Goal: Information Seeking & Learning: Check status

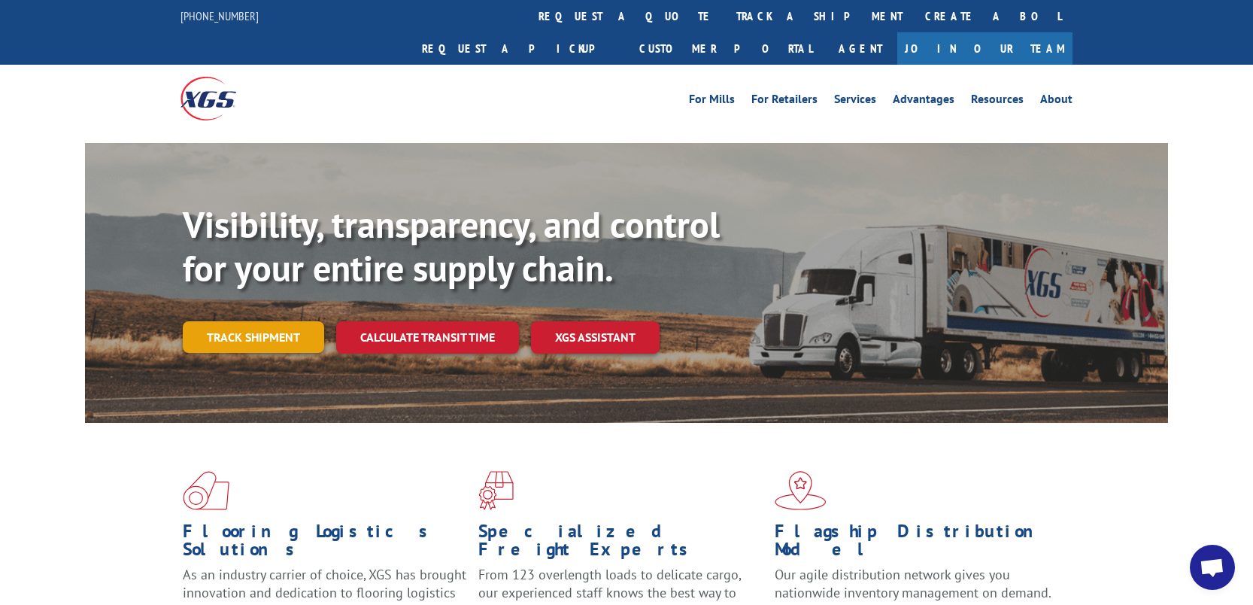
click at [273, 321] on link "Track shipment" at bounding box center [253, 337] width 141 height 32
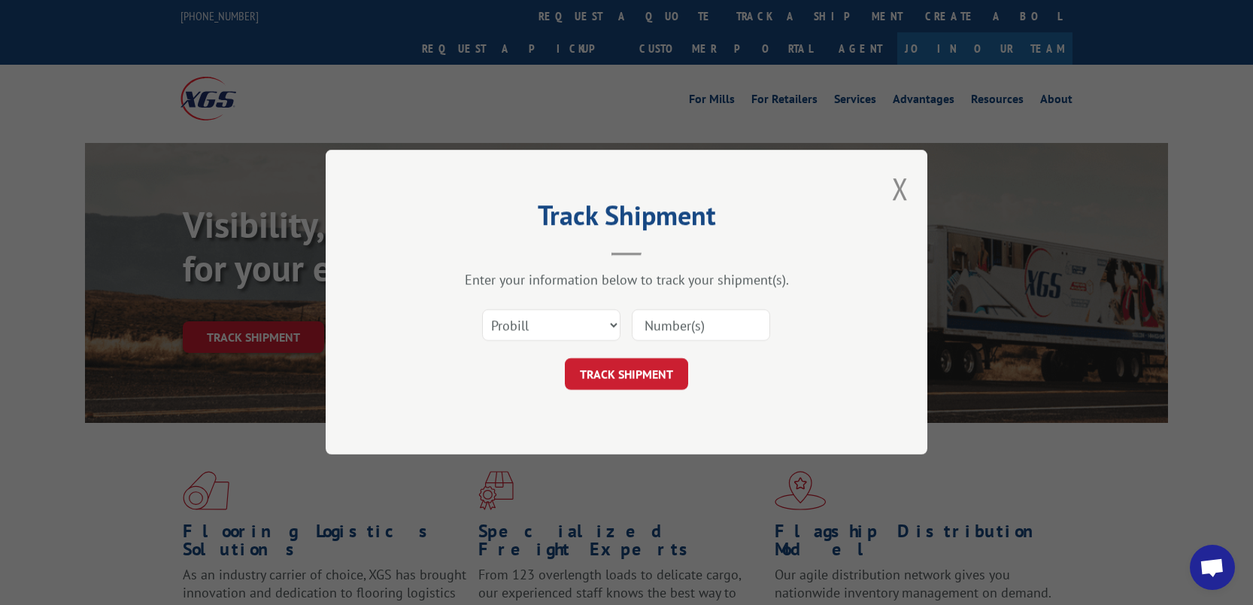
click at [724, 330] on input at bounding box center [701, 326] width 138 height 32
paste input "17434607"
type input "17434607"
click at [612, 370] on button "TRACK SHIPMENT" at bounding box center [626, 375] width 123 height 32
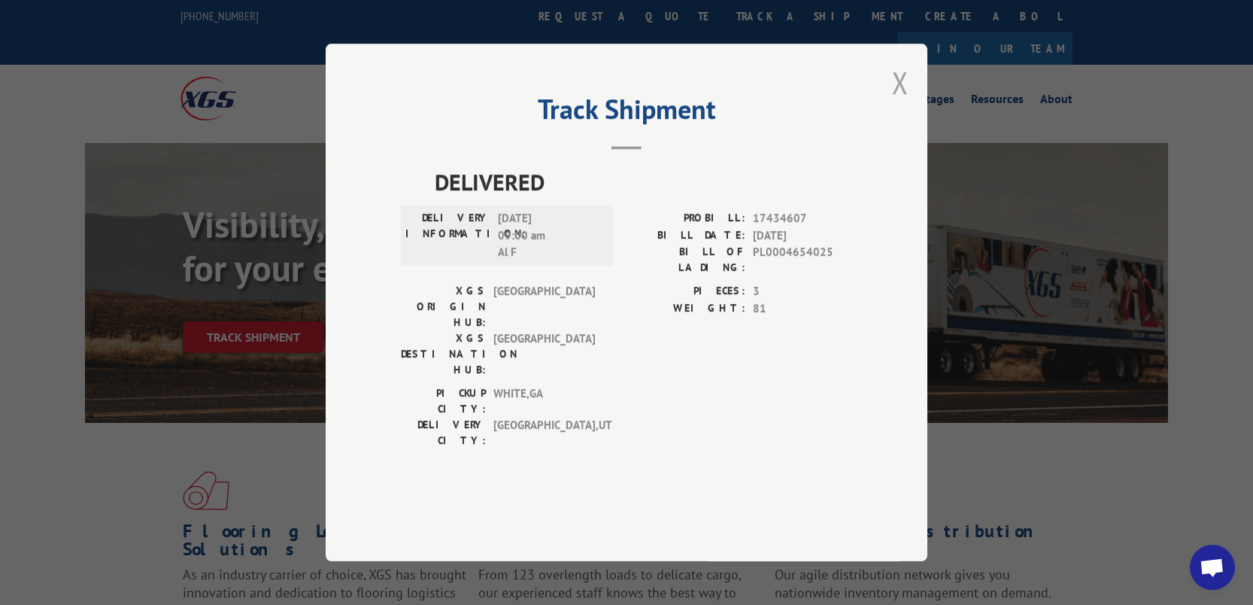
click at [903, 102] on button "Close modal" at bounding box center [900, 82] width 17 height 40
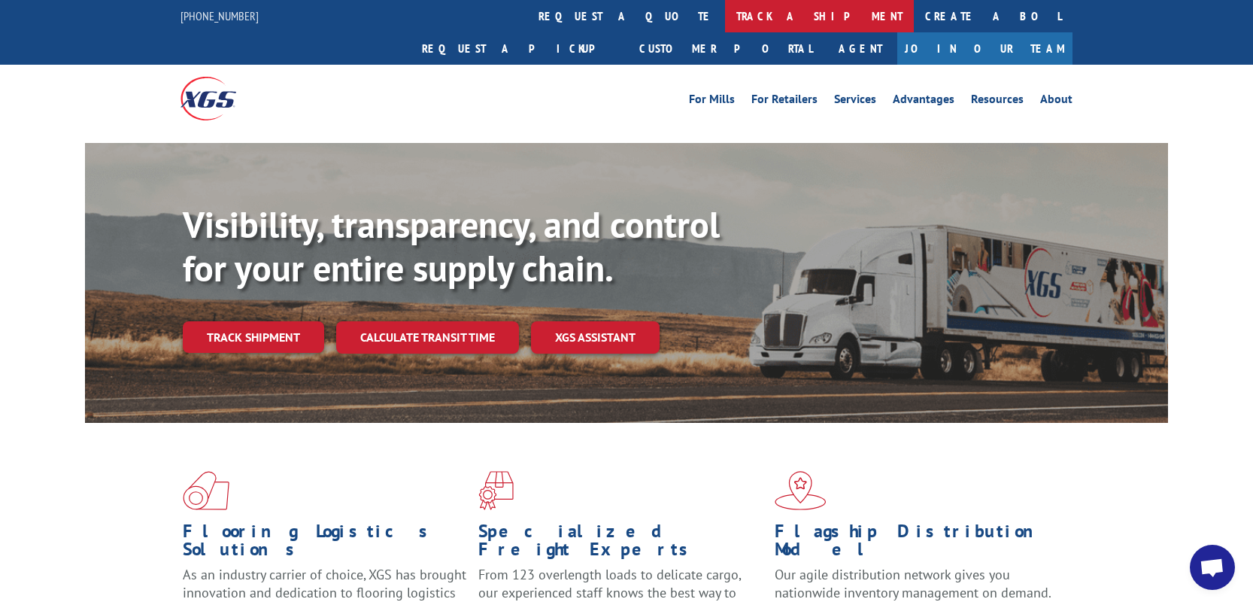
click at [725, 15] on link "track a shipment" at bounding box center [819, 16] width 189 height 32
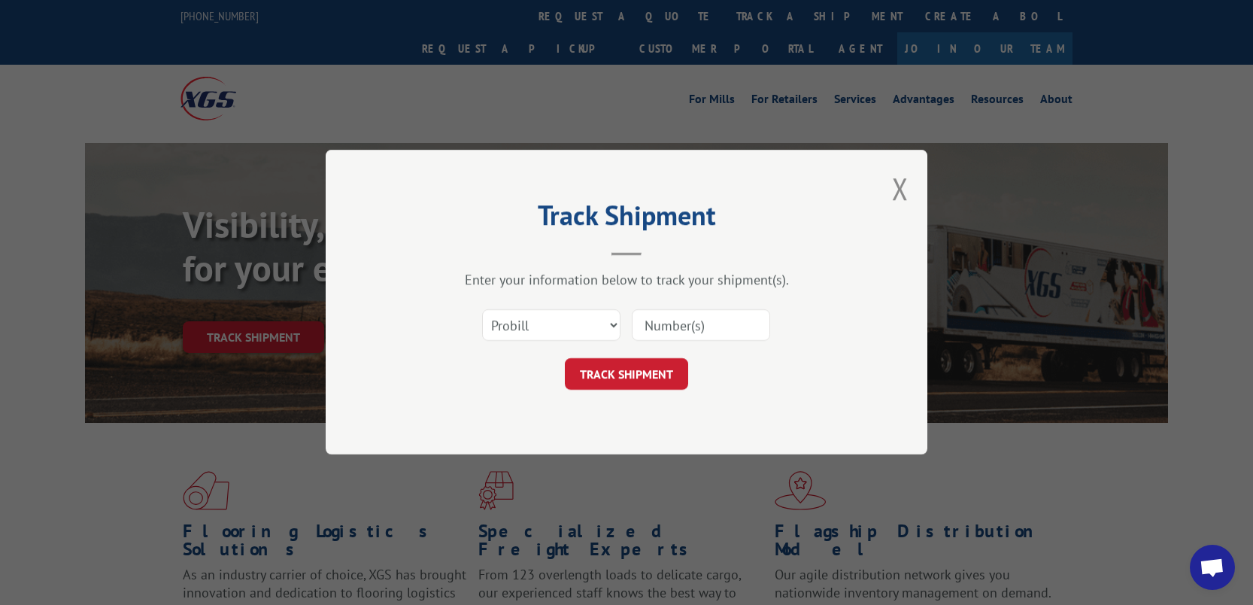
paste input "16965378"
type input "16965378"
click at [627, 369] on button "TRACK SHIPMENT" at bounding box center [626, 375] width 123 height 32
